Goal: Task Accomplishment & Management: Complete application form

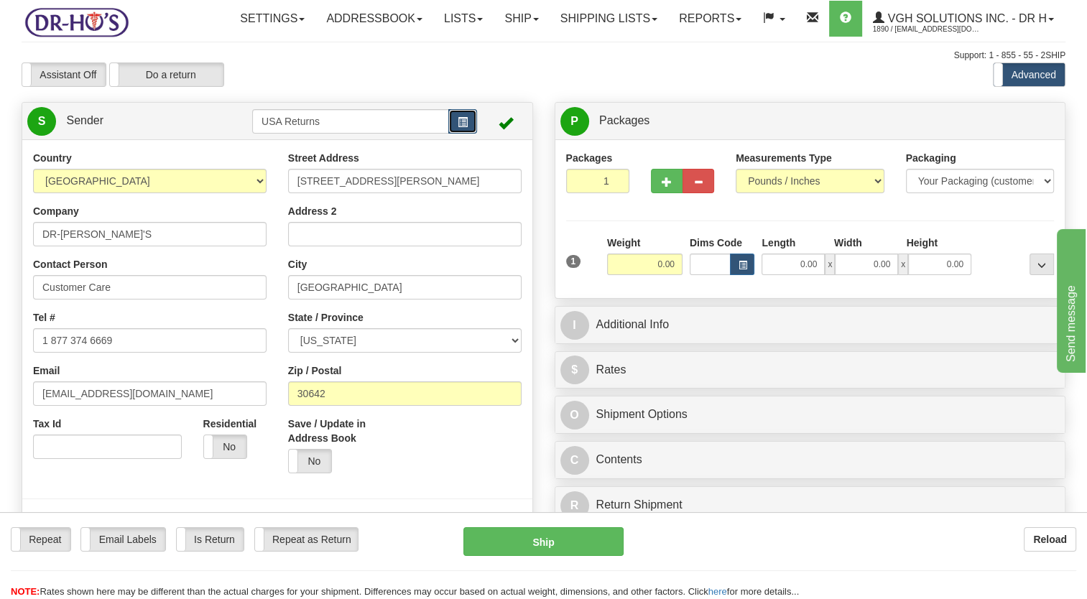
click at [468, 134] on button "button" at bounding box center [462, 121] width 29 height 24
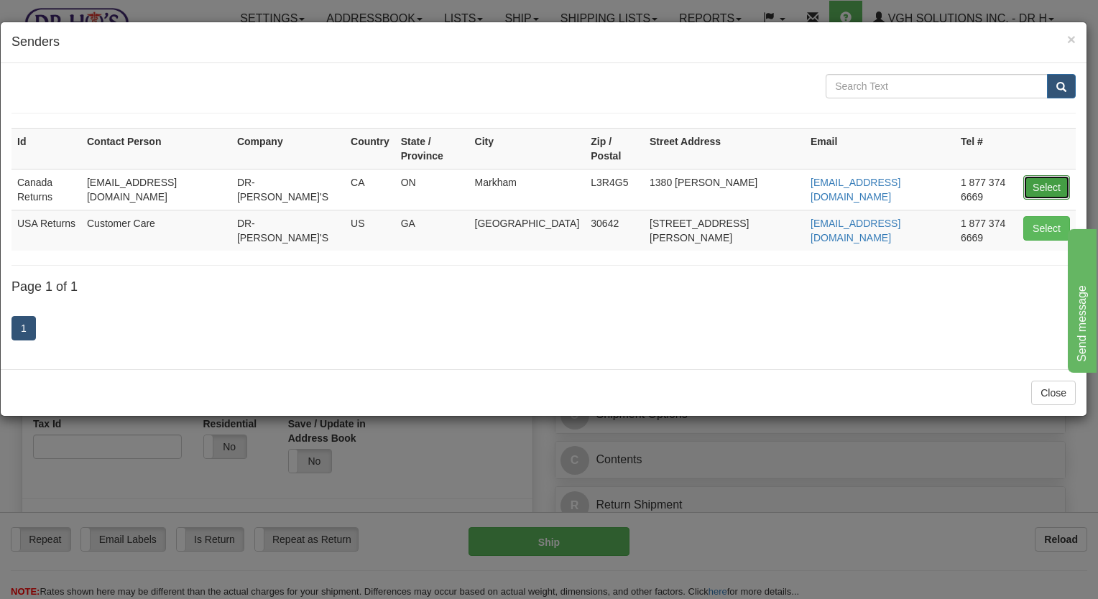
click at [1033, 175] on button "Select" at bounding box center [1046, 187] width 47 height 24
type input "Canada Returns"
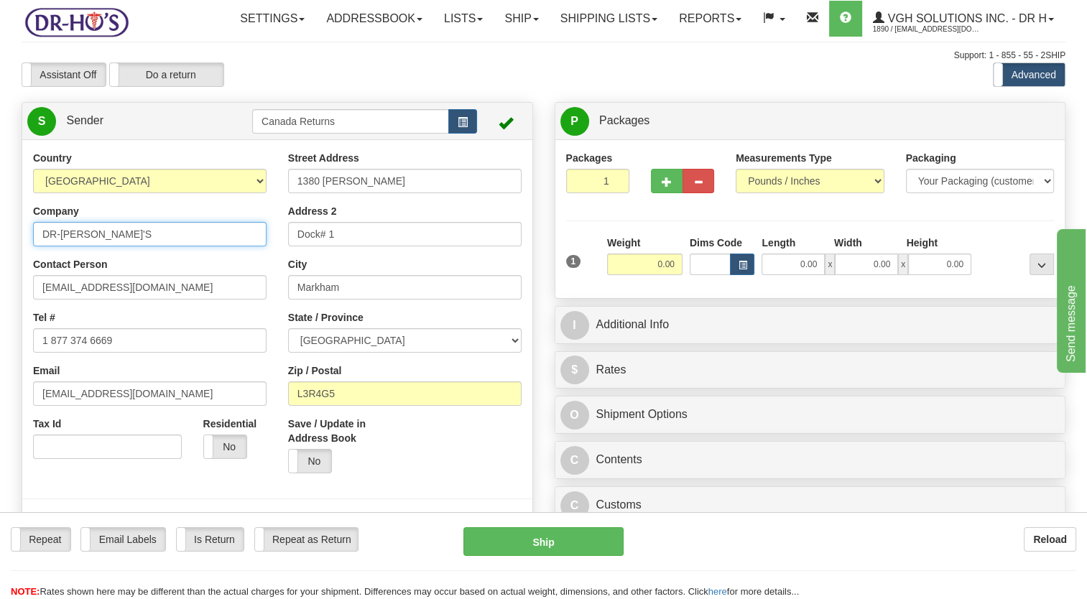
click at [0, 302] on html "Training Course Close Toggle navigation Settings Shipping Preferences New Sende…" at bounding box center [543, 299] width 1087 height 599
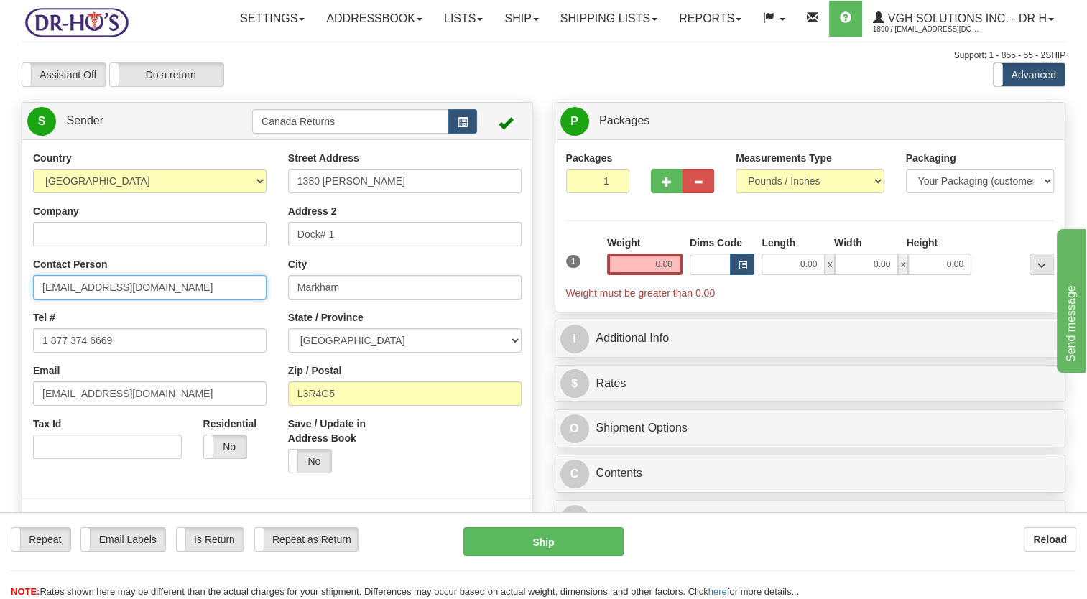
click at [0, 353] on html "Training Course Close Toggle navigation Settings Shipping Preferences New Sende…" at bounding box center [543, 299] width 1087 height 599
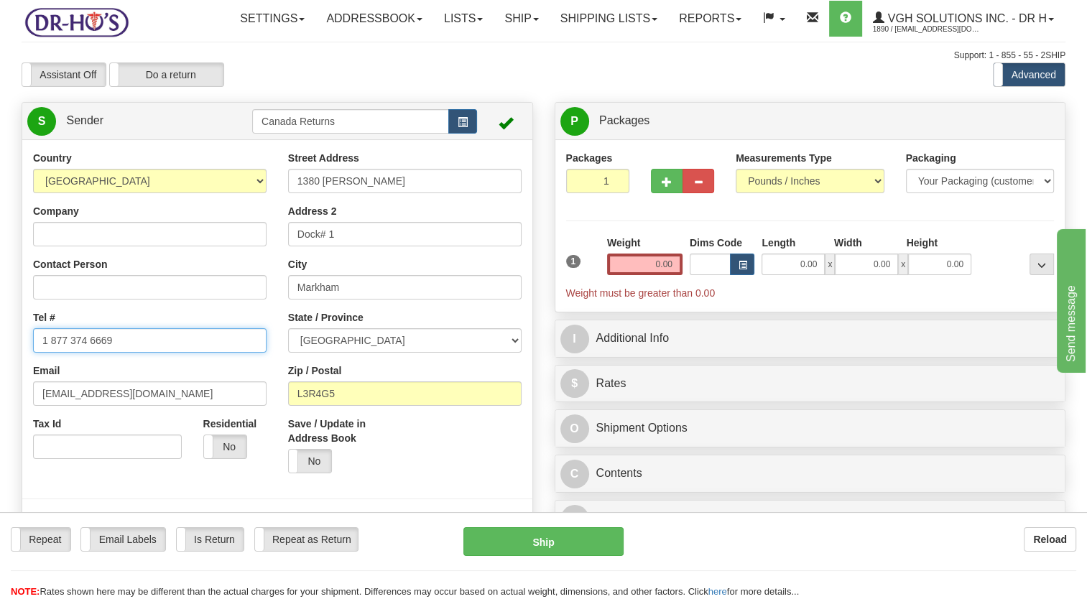
drag, startPoint x: 141, startPoint y: 376, endPoint x: 0, endPoint y: 397, distance: 142.4
click at [0, 397] on html "Training Course Close Toggle navigation Settings Shipping Preferences New Sende…" at bounding box center [543, 299] width 1087 height 599
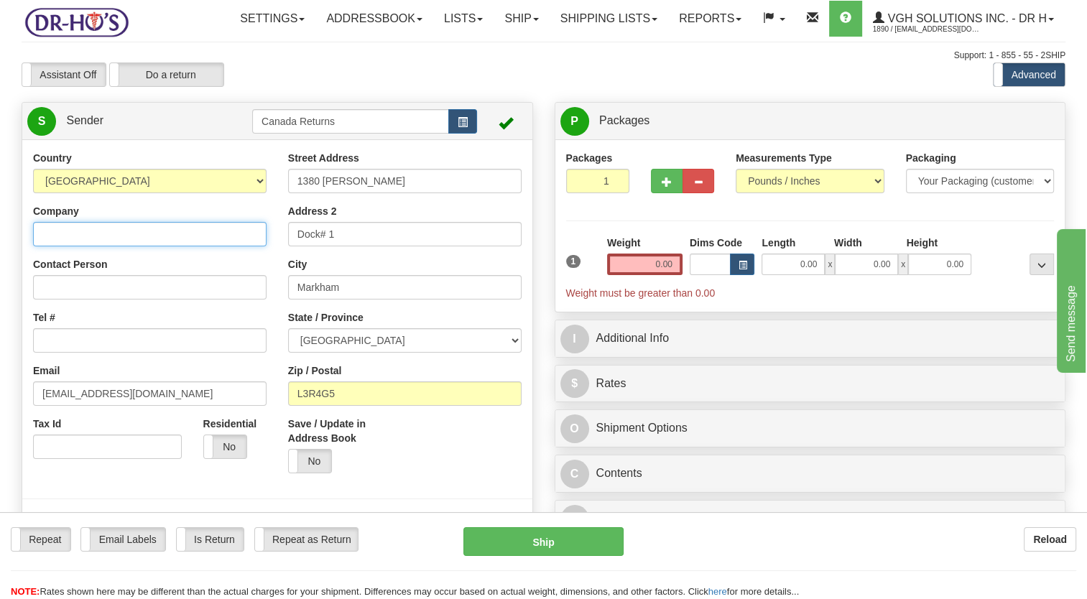
click at [89, 246] on input "Company" at bounding box center [149, 234] width 233 height 24
paste input "[PERSON_NAME]"
type input "[PERSON_NAME]"
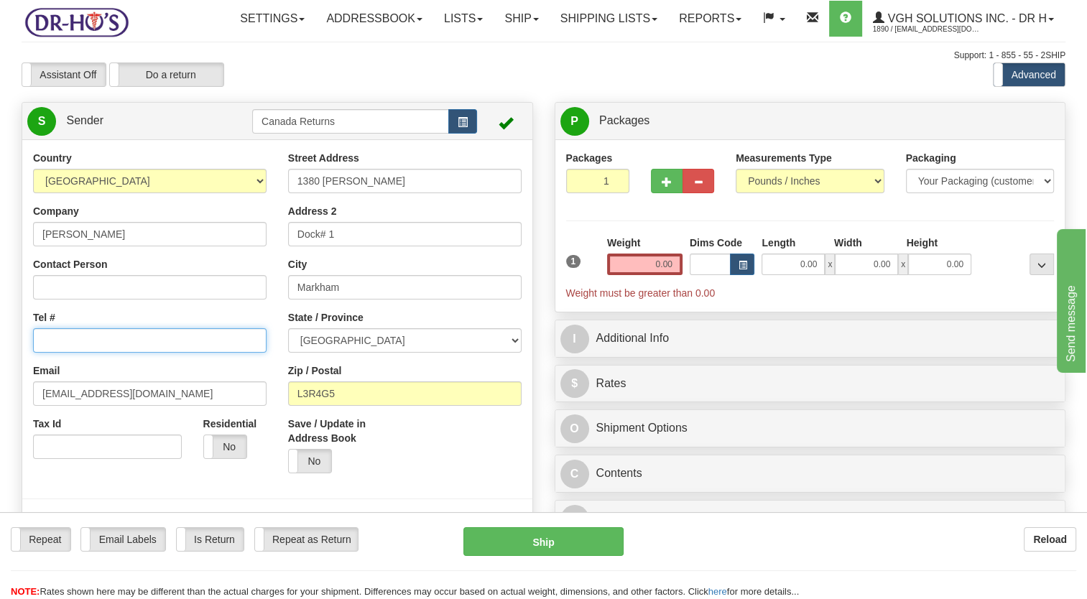
click at [60, 353] on input "Tel #" at bounding box center [149, 340] width 233 height 24
paste input "7808140223"
type input "7808140223"
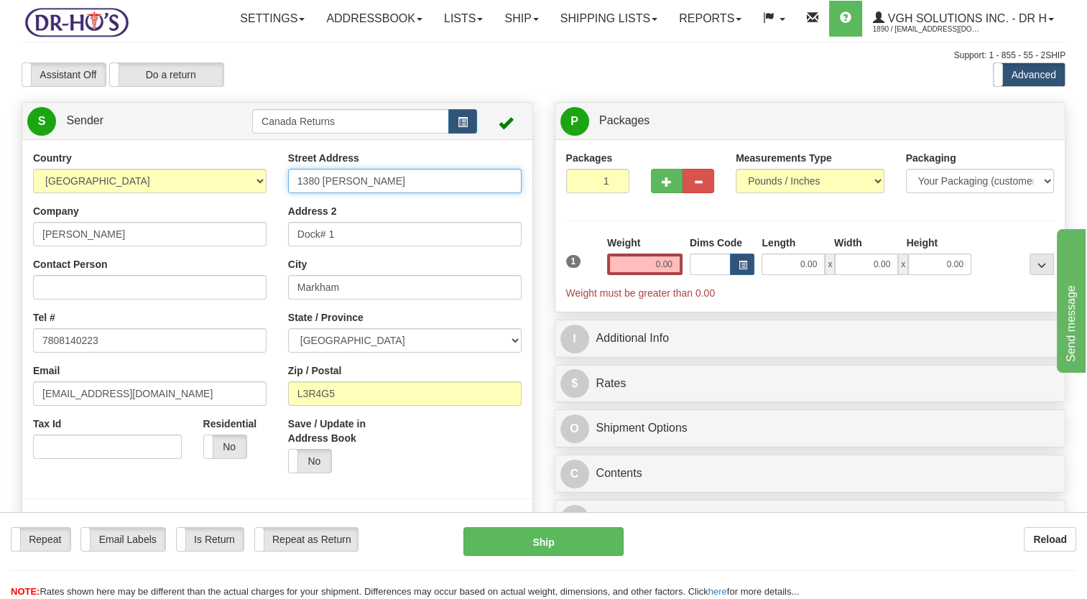
drag, startPoint x: 375, startPoint y: 220, endPoint x: 228, endPoint y: 231, distance: 147.6
click at [228, 230] on div "Country [GEOGRAPHIC_DATA] [GEOGRAPHIC_DATA] [GEOGRAPHIC_DATA] [GEOGRAPHIC_DATA]…" at bounding box center [277, 350] width 510 height 398
paste input "Box 445,"
type input "Box 445"
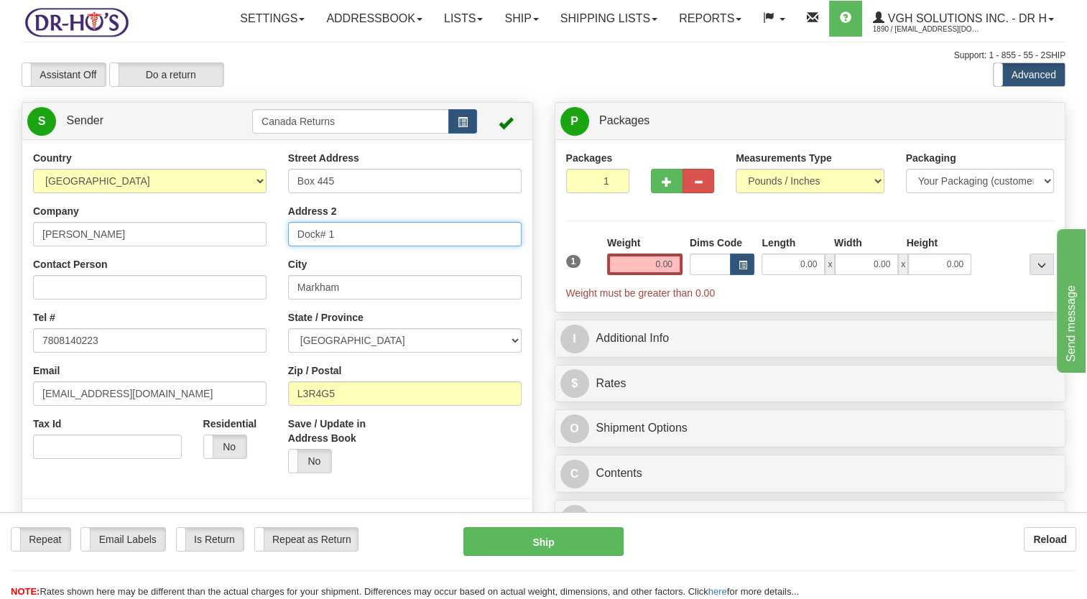
drag, startPoint x: 334, startPoint y: 264, endPoint x: 264, endPoint y: 269, distance: 69.8
click at [267, 269] on div "Country [GEOGRAPHIC_DATA] [GEOGRAPHIC_DATA] [GEOGRAPHIC_DATA] [GEOGRAPHIC_DATA]…" at bounding box center [277, 350] width 510 height 398
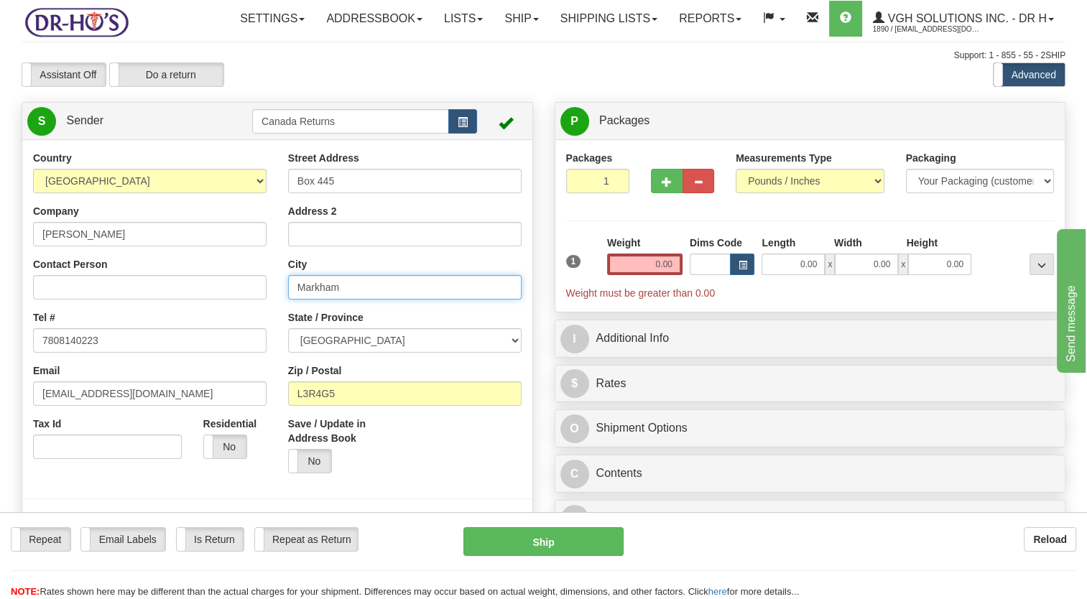
drag, startPoint x: 348, startPoint y: 321, endPoint x: 287, endPoint y: 335, distance: 62.7
click at [276, 332] on div "Country [GEOGRAPHIC_DATA] [GEOGRAPHIC_DATA] [GEOGRAPHIC_DATA] [GEOGRAPHIC_DATA]…" at bounding box center [277, 350] width 510 height 398
drag, startPoint x: 327, startPoint y: 326, endPoint x: 218, endPoint y: 333, distance: 108.7
click at [218, 332] on div "Country [GEOGRAPHIC_DATA] [GEOGRAPHIC_DATA] [GEOGRAPHIC_DATA] [GEOGRAPHIC_DATA]…" at bounding box center [277, 350] width 510 height 398
paste input "Hythe"
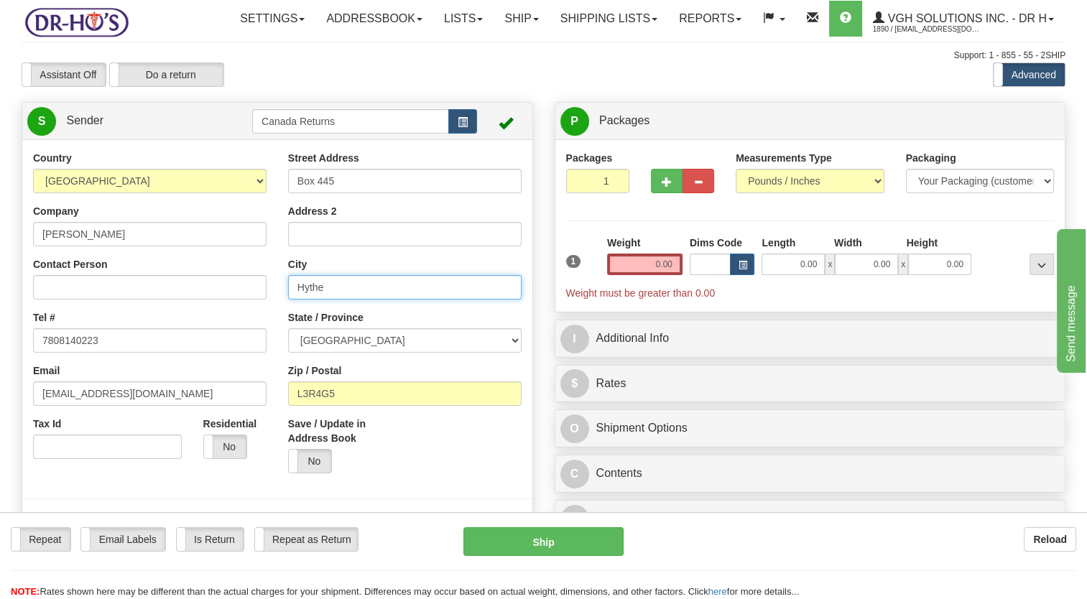
type input "Hythe"
click at [327, 353] on div "State / Province [GEOGRAPHIC_DATA] [GEOGRAPHIC_DATA] [GEOGRAPHIC_DATA] [GEOGRAP…" at bounding box center [404, 331] width 233 height 42
drag, startPoint x: 314, startPoint y: 373, endPoint x: 319, endPoint y: 361, distance: 13.2
click at [314, 353] on select "[GEOGRAPHIC_DATA] [GEOGRAPHIC_DATA] [GEOGRAPHIC_DATA] [GEOGRAPHIC_DATA] [GEOGRA…" at bounding box center [404, 340] width 233 height 24
select select "AB"
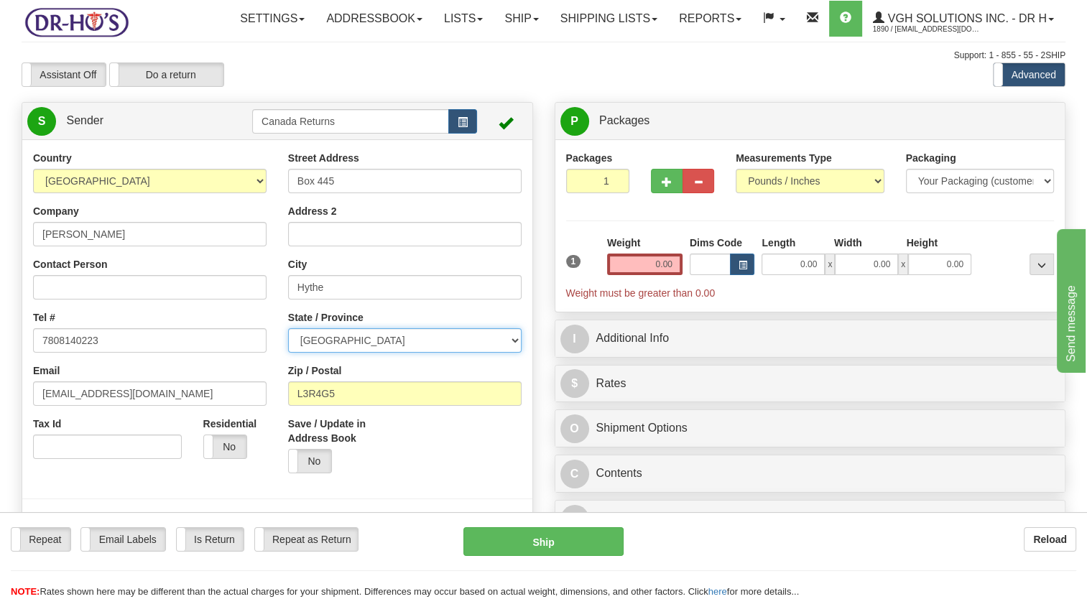
click at [288, 353] on select "[GEOGRAPHIC_DATA] [GEOGRAPHIC_DATA] [GEOGRAPHIC_DATA] [GEOGRAPHIC_DATA] [GEOGRA…" at bounding box center [404, 340] width 233 height 24
drag, startPoint x: 353, startPoint y: 429, endPoint x: 255, endPoint y: 445, distance: 99.7
click at [255, 445] on div "Country [GEOGRAPHIC_DATA] [GEOGRAPHIC_DATA] [GEOGRAPHIC_DATA] [GEOGRAPHIC_DATA]…" at bounding box center [277, 350] width 510 height 398
paste input "T0H2C0"
type input "T0H2C0"
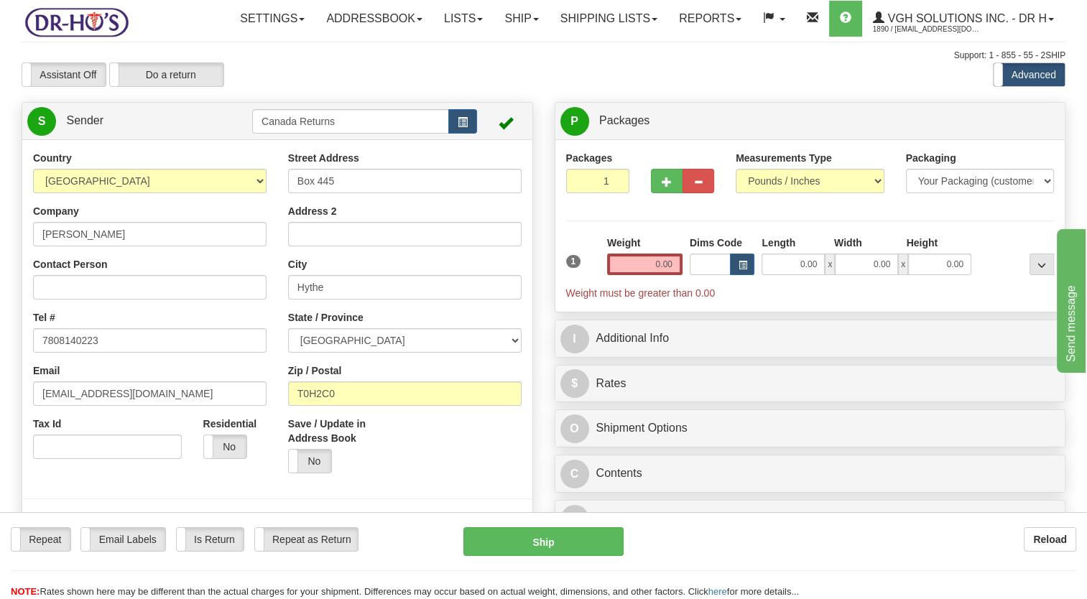
click at [402, 463] on div "Save / Update in Address Book Yes No" at bounding box center [340, 451] width 127 height 68
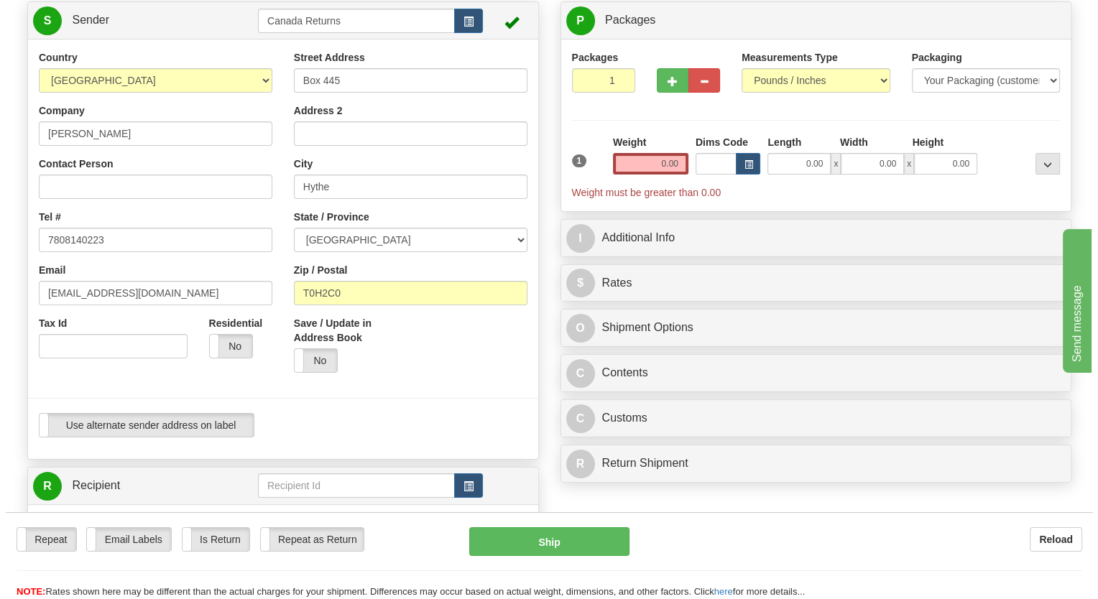
scroll to position [359, 0]
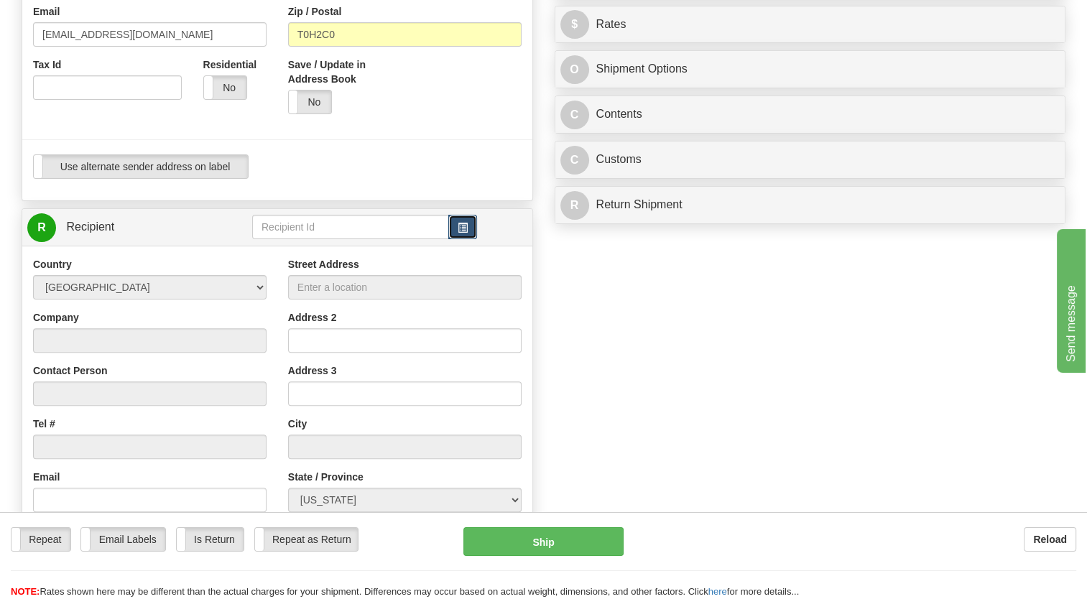
click at [471, 239] on button "button" at bounding box center [462, 227] width 29 height 24
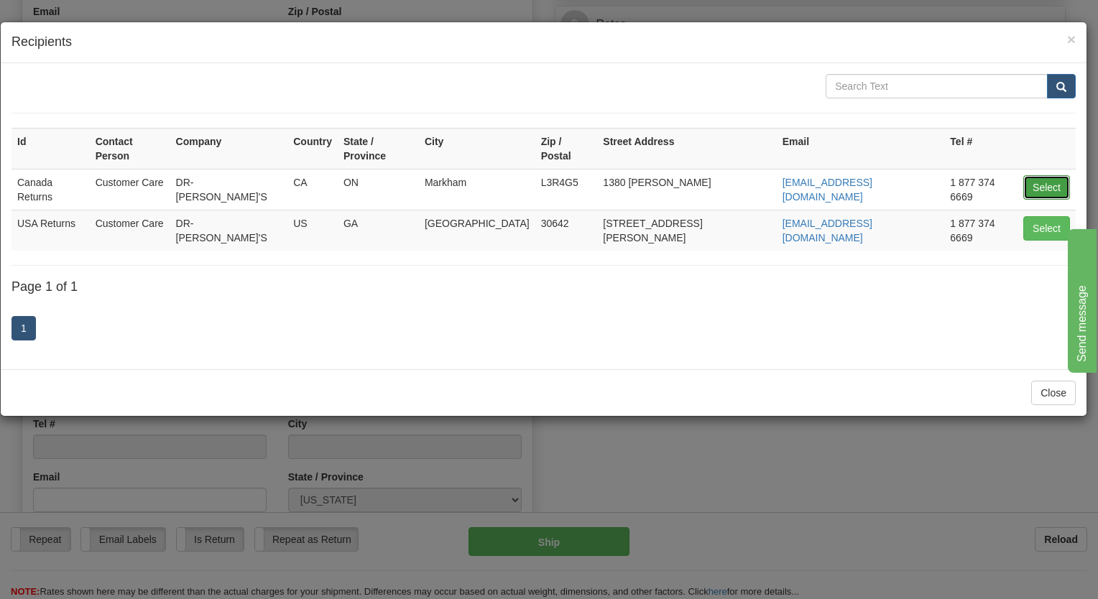
drag, startPoint x: 1049, startPoint y: 171, endPoint x: 780, endPoint y: 210, distance: 272.1
click at [1049, 175] on button "Select" at bounding box center [1046, 187] width 47 height 24
type input "Canada Returns"
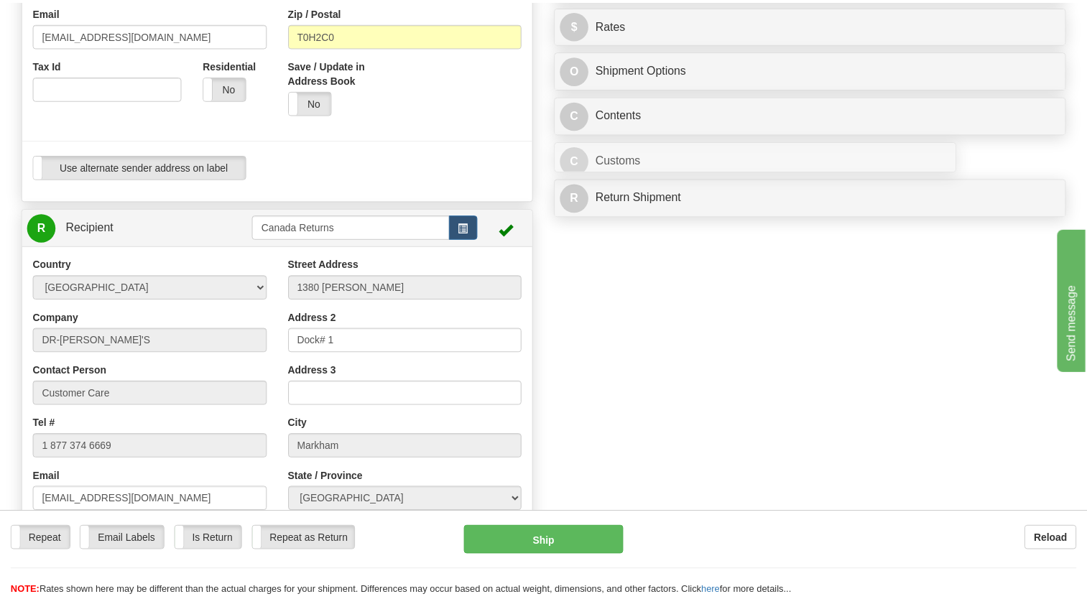
scroll to position [0, 0]
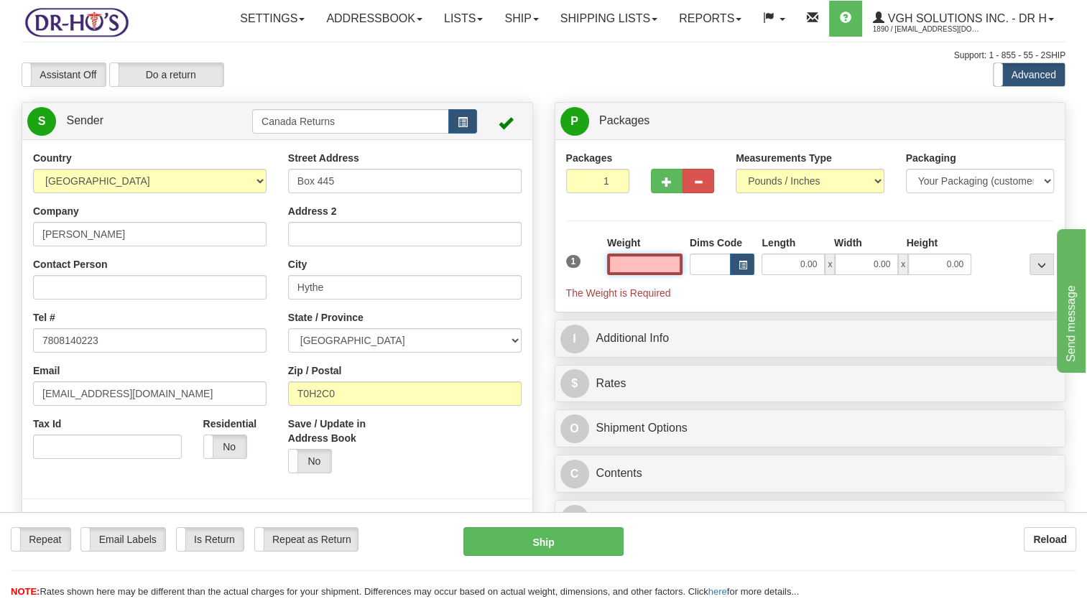
click at [639, 275] on input "text" at bounding box center [644, 265] width 75 height 22
type input "1.00"
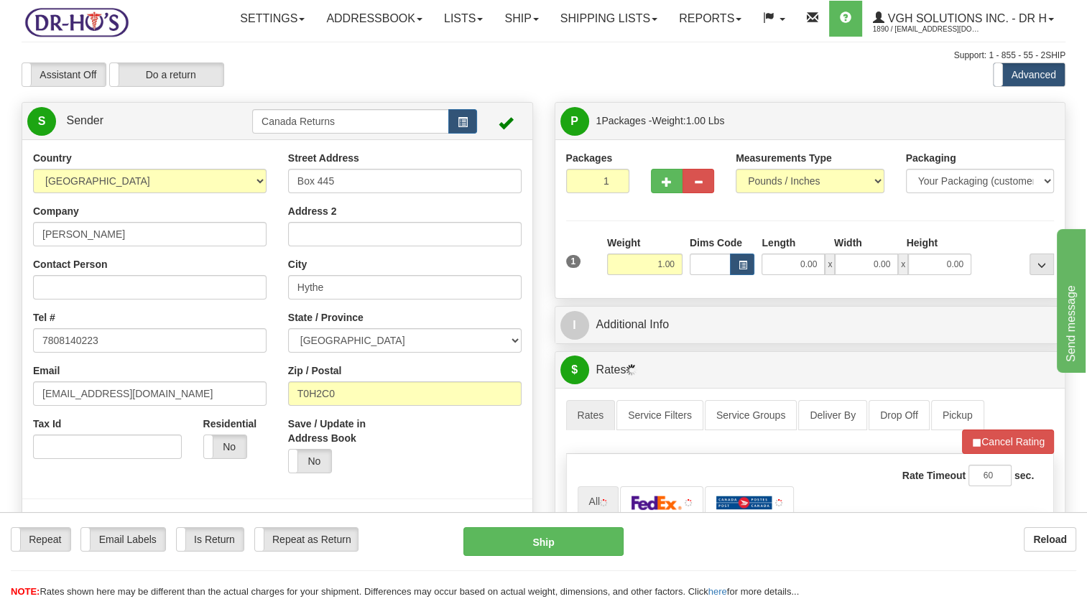
click at [598, 268] on div "1" at bounding box center [582, 252] width 41 height 32
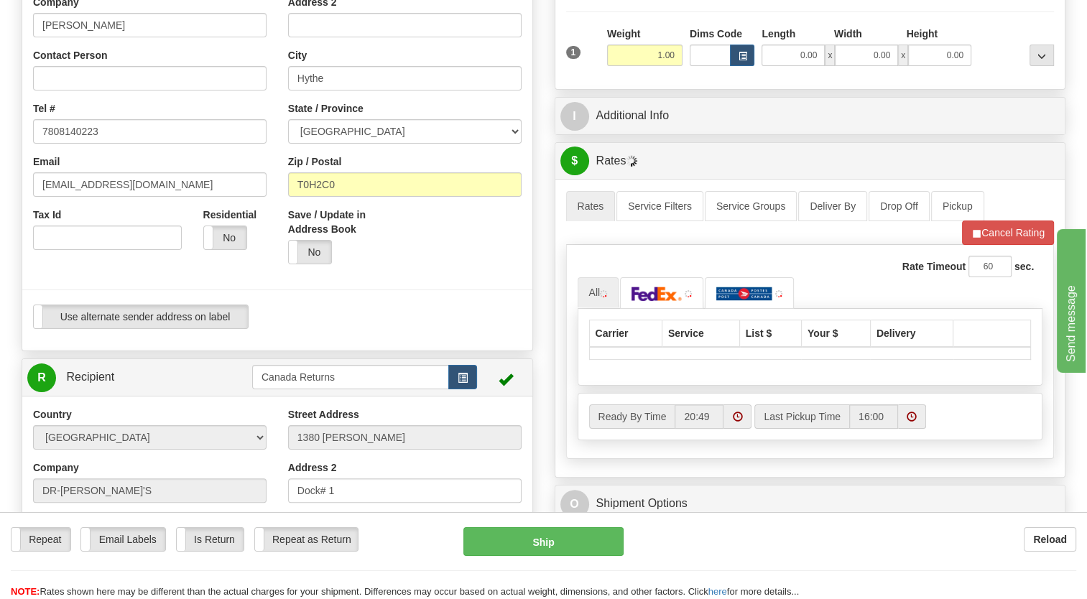
scroll to position [215, 0]
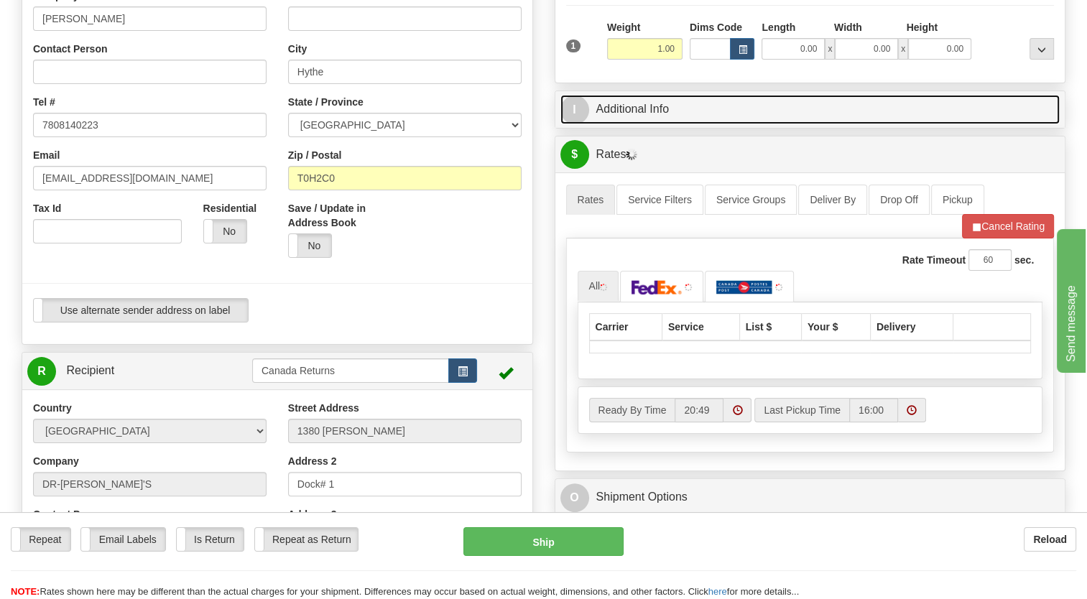
click at [608, 124] on link "I Additional Info" at bounding box center [810, 109] width 500 height 29
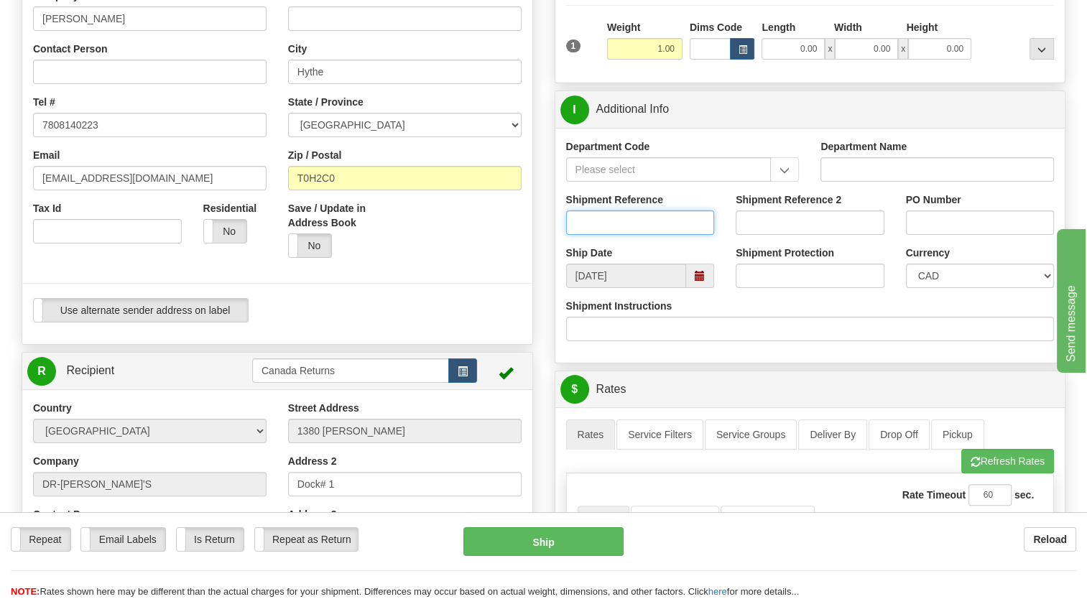
click at [611, 235] on input "Shipment Reference" at bounding box center [640, 222] width 149 height 24
paste input "1201858"
click at [572, 235] on input "1201858" at bounding box center [640, 222] width 149 height 24
click at [575, 235] on input "1201858" at bounding box center [640, 222] width 149 height 24
click at [579, 235] on input "1201858" at bounding box center [640, 222] width 149 height 24
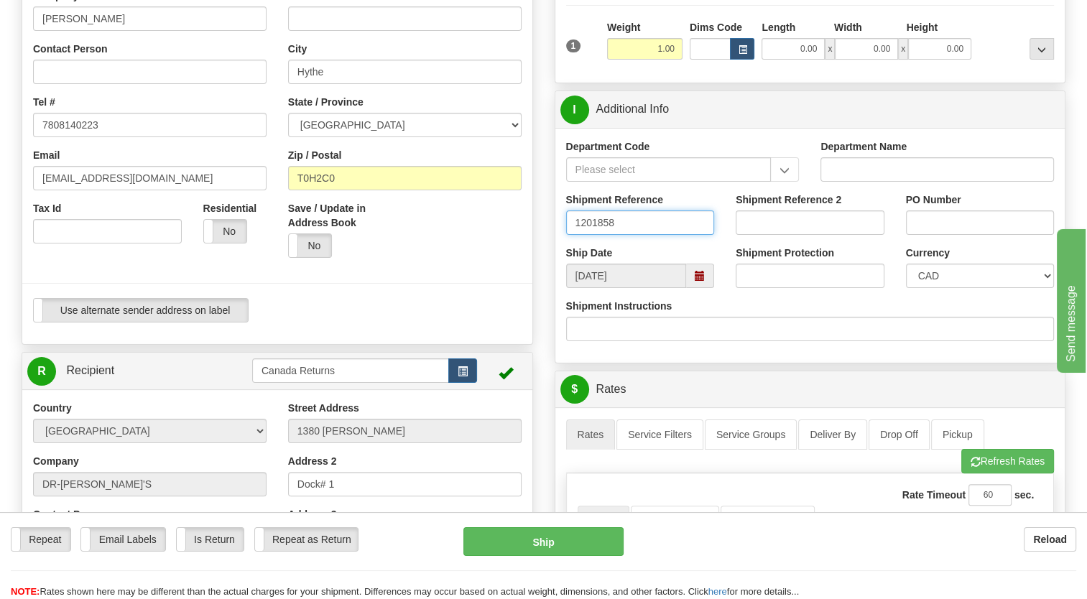
click at [692, 288] on span at bounding box center [700, 276] width 28 height 24
type input "1201858"
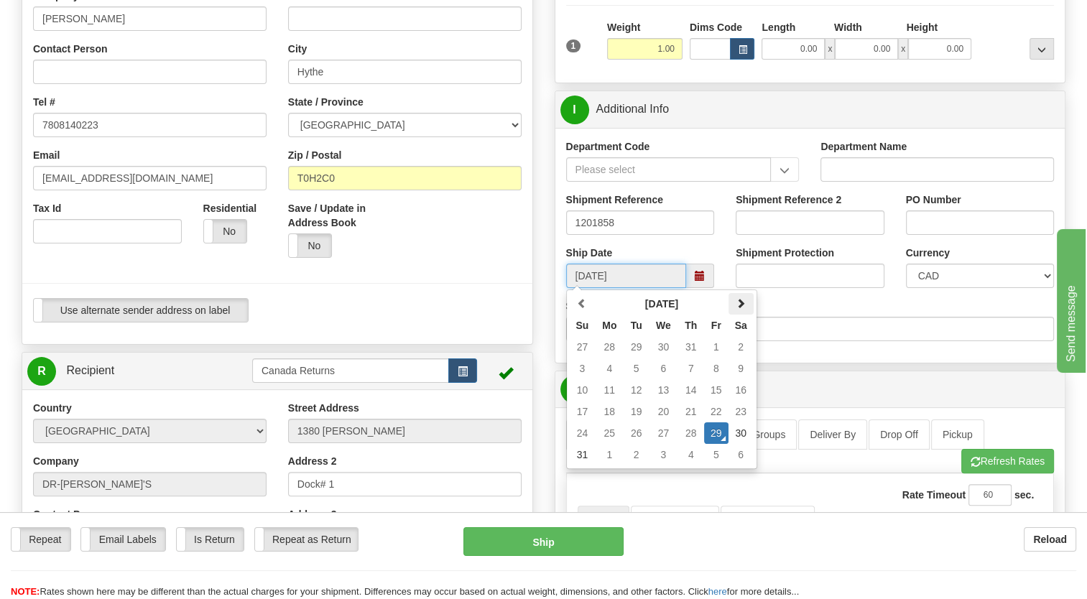
click at [741, 308] on span at bounding box center [741, 303] width 10 height 10
click at [723, 379] on td "12" at bounding box center [716, 369] width 24 height 22
type input "[DATE]"
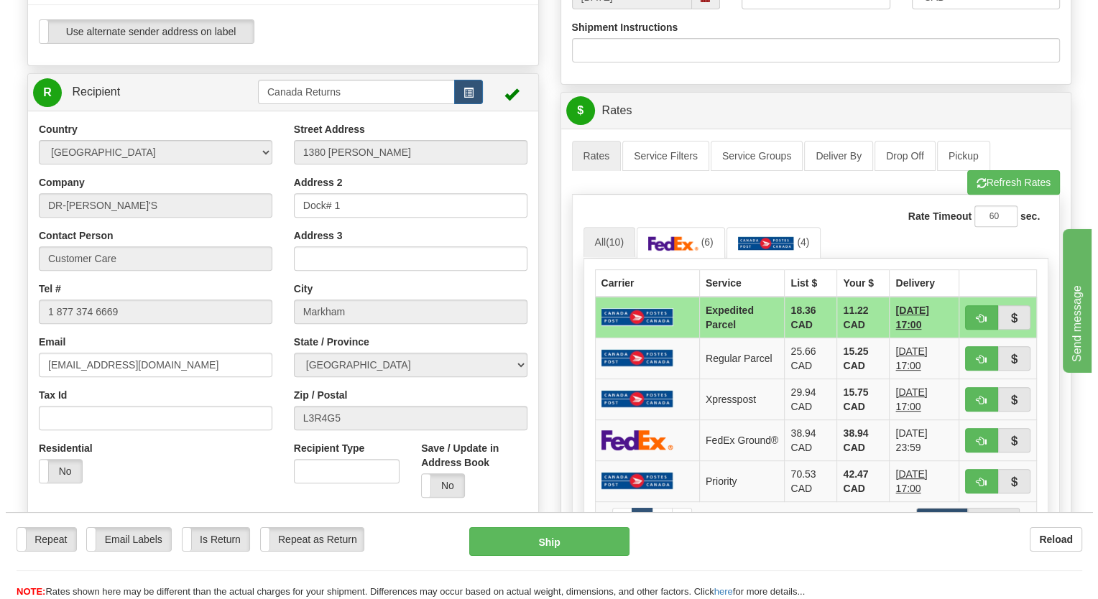
scroll to position [503, 0]
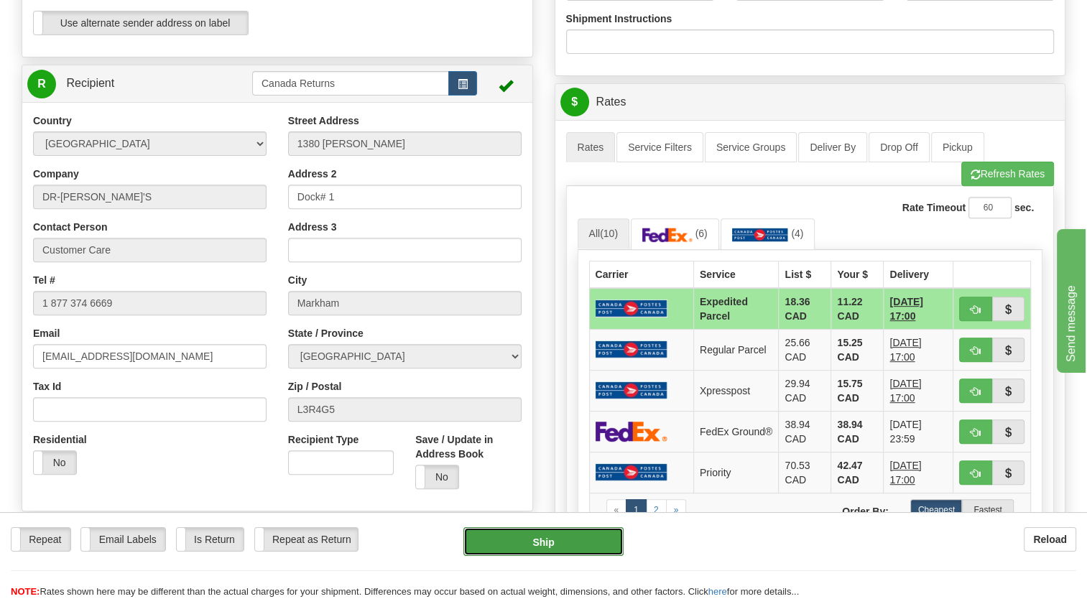
click at [549, 537] on button "Ship" at bounding box center [542, 541] width 159 height 29
type input "DOM.EP"
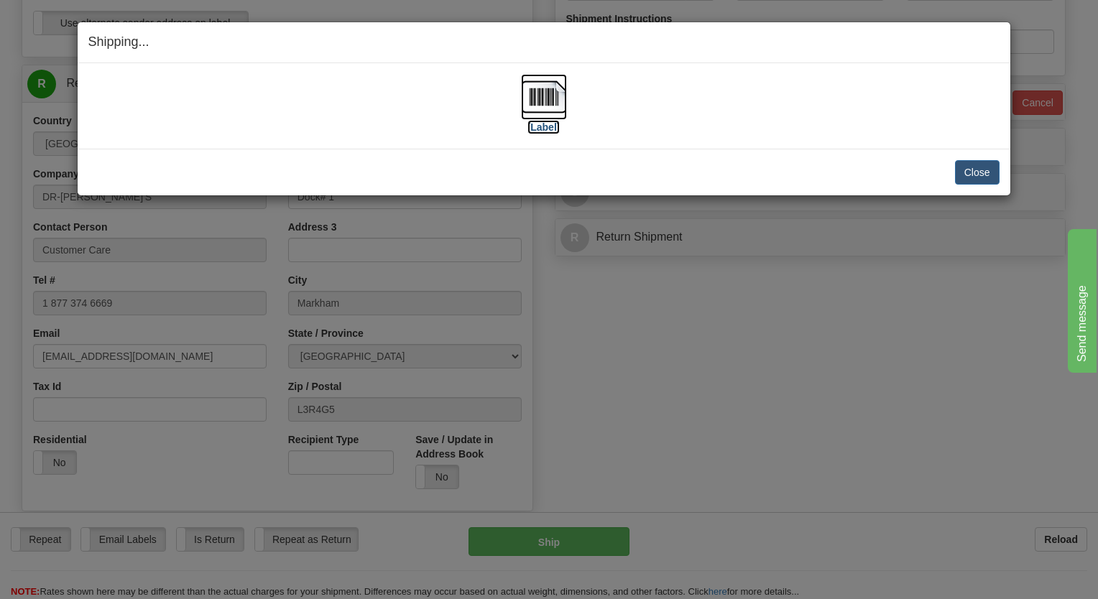
click at [534, 91] on img at bounding box center [544, 97] width 46 height 46
